Goal: Information Seeking & Learning: Learn about a topic

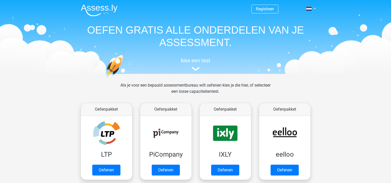
scroll to position [200, 0]
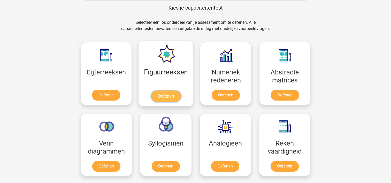
click at [173, 90] on link "Oefenen" at bounding box center [165, 95] width 29 height 11
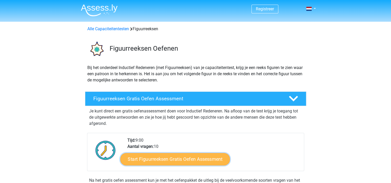
click at [173, 154] on link "Start Figuurreeksen Gratis Oefen Assessment" at bounding box center [175, 159] width 110 height 12
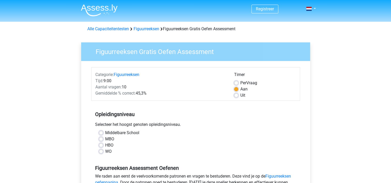
click at [163, 137] on div "MBO" at bounding box center [195, 139] width 193 height 6
click at [105, 137] on label "MBO" at bounding box center [109, 139] width 9 height 6
click at [101, 137] on input "MBO" at bounding box center [101, 138] width 4 height 5
radio input "true"
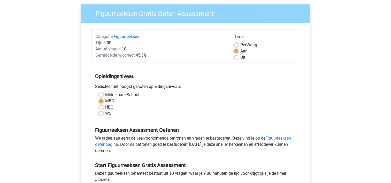
click at [240, 57] on label "Uit" at bounding box center [242, 57] width 5 height 6
click at [238, 57] on input "Uit" at bounding box center [236, 56] width 4 height 5
radio input "true"
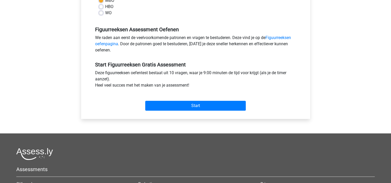
scroll to position [142, 0]
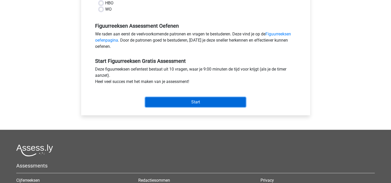
click at [236, 98] on input "Start" at bounding box center [195, 102] width 101 height 10
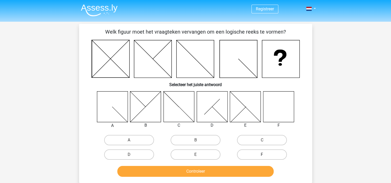
click at [260, 154] on label "F" at bounding box center [262, 154] width 50 height 10
click at [262, 154] on input "F" at bounding box center [263, 155] width 3 height 3
radio input "true"
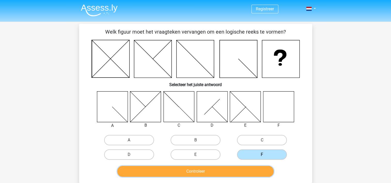
click at [251, 167] on button "Controleer" at bounding box center [195, 171] width 156 height 11
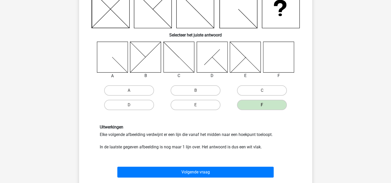
scroll to position [52, 0]
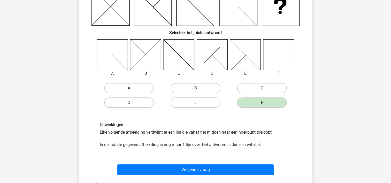
click at [255, 175] on div "Volgende vraag" at bounding box center [195, 170] width 199 height 13
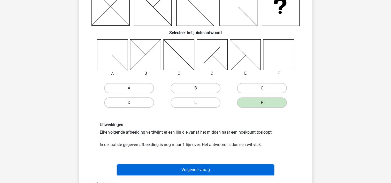
click at [255, 169] on button "Volgende vraag" at bounding box center [195, 169] width 156 height 11
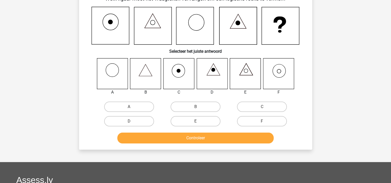
scroll to position [24, 0]
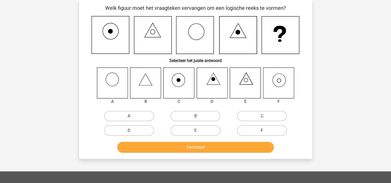
click at [254, 132] on label "F" at bounding box center [262, 130] width 50 height 10
click at [262, 132] on input "F" at bounding box center [263, 131] width 3 height 3
radio input "true"
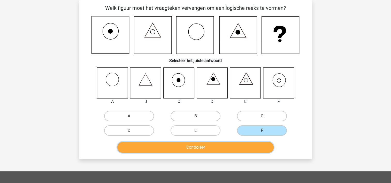
click at [245, 146] on button "Controleer" at bounding box center [195, 147] width 156 height 11
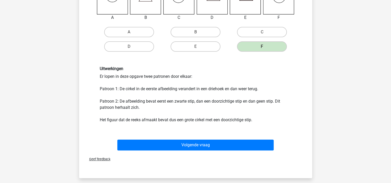
scroll to position [108, 0]
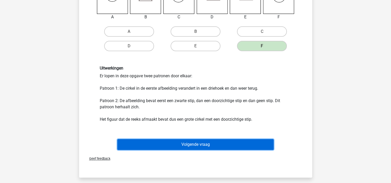
click at [237, 143] on button "Volgende vraag" at bounding box center [195, 144] width 156 height 11
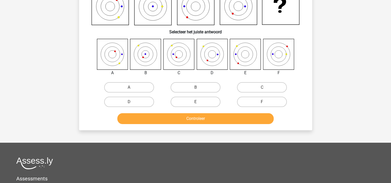
scroll to position [24, 0]
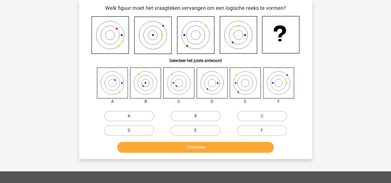
click at [133, 116] on label "A" at bounding box center [129, 116] width 50 height 10
click at [132, 116] on input "A" at bounding box center [130, 117] width 3 height 3
radio input "true"
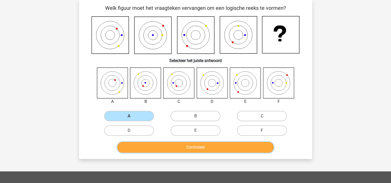
click at [147, 152] on button "Controleer" at bounding box center [195, 147] width 156 height 11
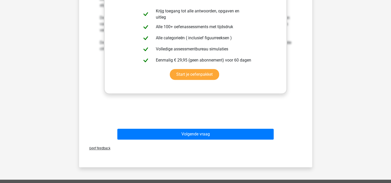
scroll to position [204, 0]
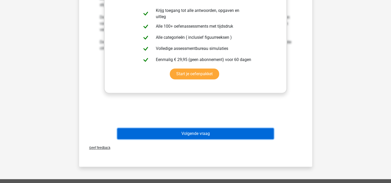
click at [218, 130] on button "Volgende vraag" at bounding box center [195, 133] width 156 height 11
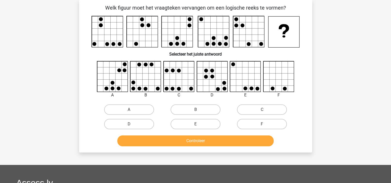
scroll to position [24, 0]
drag, startPoint x: 242, startPoint y: 110, endPoint x: 260, endPoint y: 108, distance: 18.5
click at [260, 108] on label "C" at bounding box center [262, 110] width 50 height 10
click at [262, 110] on input "C" at bounding box center [263, 111] width 3 height 3
radio input "true"
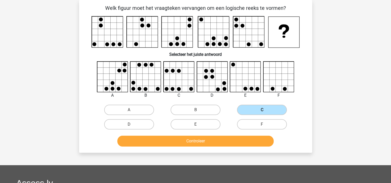
click at [260, 108] on label "C" at bounding box center [262, 110] width 50 height 10
click at [262, 110] on input "C" at bounding box center [263, 111] width 3 height 3
click at [231, 140] on button "Controleer" at bounding box center [195, 141] width 156 height 11
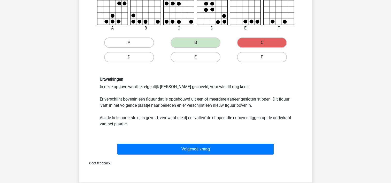
scroll to position [109, 0]
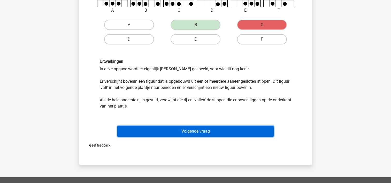
click at [228, 131] on button "Volgende vraag" at bounding box center [195, 131] width 156 height 11
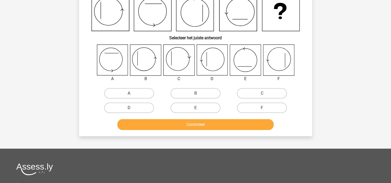
scroll to position [24, 0]
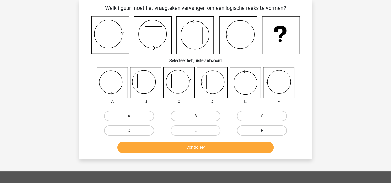
click at [266, 130] on label "F" at bounding box center [262, 130] width 50 height 10
click at [265, 130] on input "F" at bounding box center [263, 131] width 3 height 3
radio input "true"
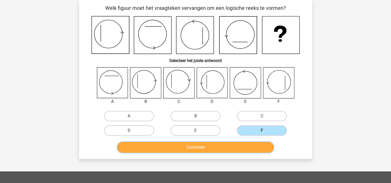
click at [248, 144] on button "Controleer" at bounding box center [195, 147] width 156 height 11
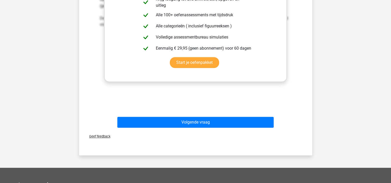
scroll to position [234, 0]
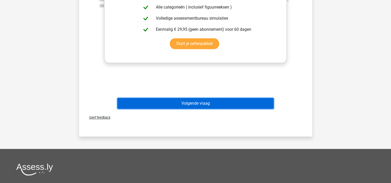
click at [230, 99] on button "Volgende vraag" at bounding box center [195, 103] width 156 height 11
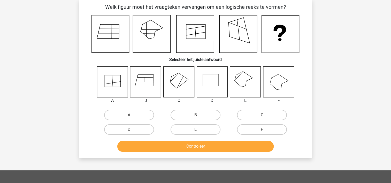
scroll to position [24, 0]
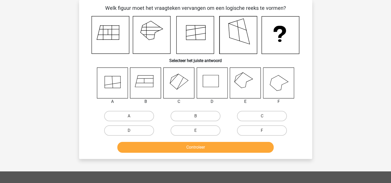
click at [238, 91] on icon at bounding box center [245, 82] width 31 height 31
click at [212, 88] on icon at bounding box center [212, 82] width 31 height 31
click at [202, 115] on label "B" at bounding box center [196, 116] width 50 height 10
click at [199, 116] on input "B" at bounding box center [196, 117] width 3 height 3
radio input "true"
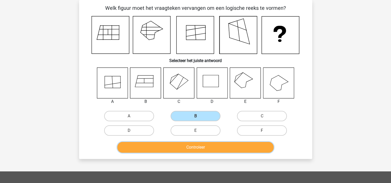
click at [203, 145] on button "Controleer" at bounding box center [195, 147] width 156 height 11
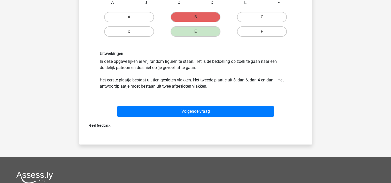
scroll to position [139, 0]
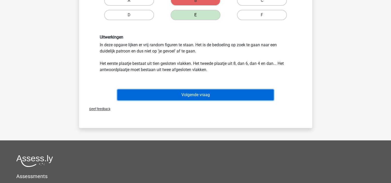
click at [257, 92] on button "Volgende vraag" at bounding box center [195, 94] width 156 height 11
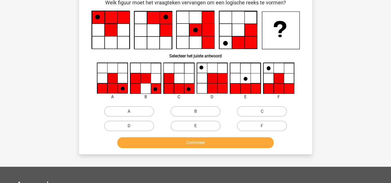
scroll to position [24, 0]
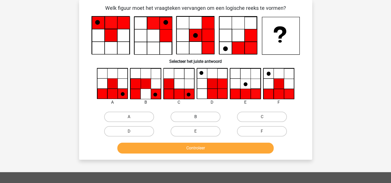
click at [193, 115] on label "B" at bounding box center [196, 117] width 50 height 10
click at [195, 117] on input "B" at bounding box center [196, 118] width 3 height 3
radio input "true"
click at [215, 155] on div "Controleer" at bounding box center [195, 149] width 199 height 13
click at [216, 149] on button "Controleer" at bounding box center [195, 148] width 156 height 11
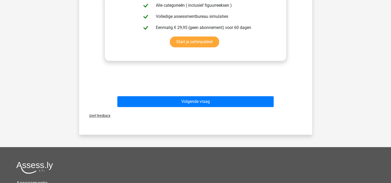
scroll to position [237, 0]
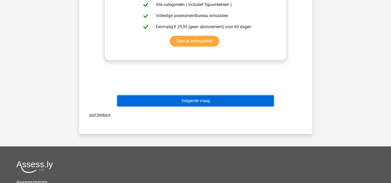
click at [239, 101] on button "Volgende vraag" at bounding box center [195, 100] width 156 height 11
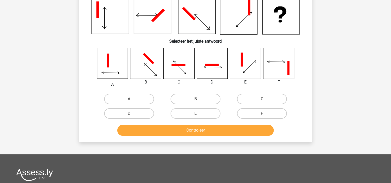
scroll to position [24, 0]
